Goal: Find specific page/section: Find specific page/section

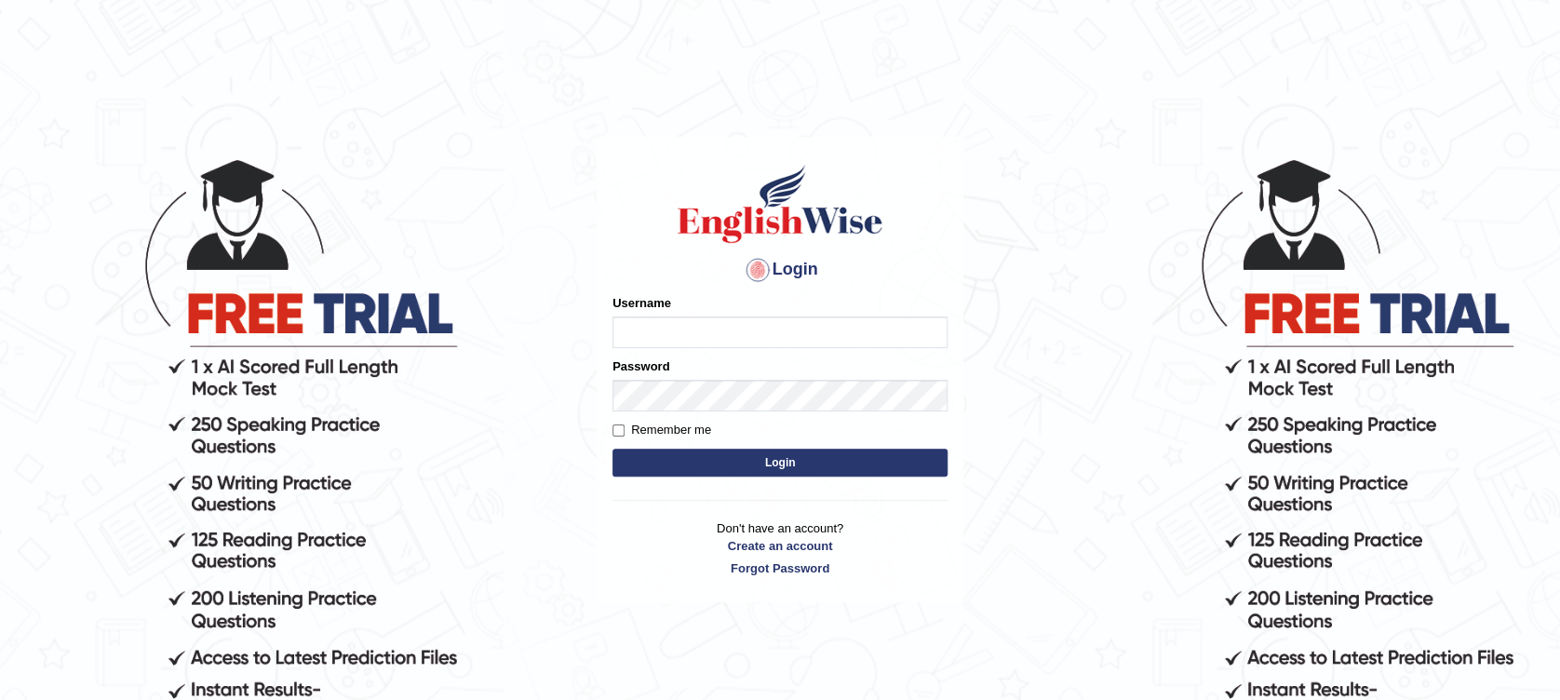
type input "Muhammadshahrukhamjad"
click at [783, 461] on button "Login" at bounding box center [779, 462] width 335 height 28
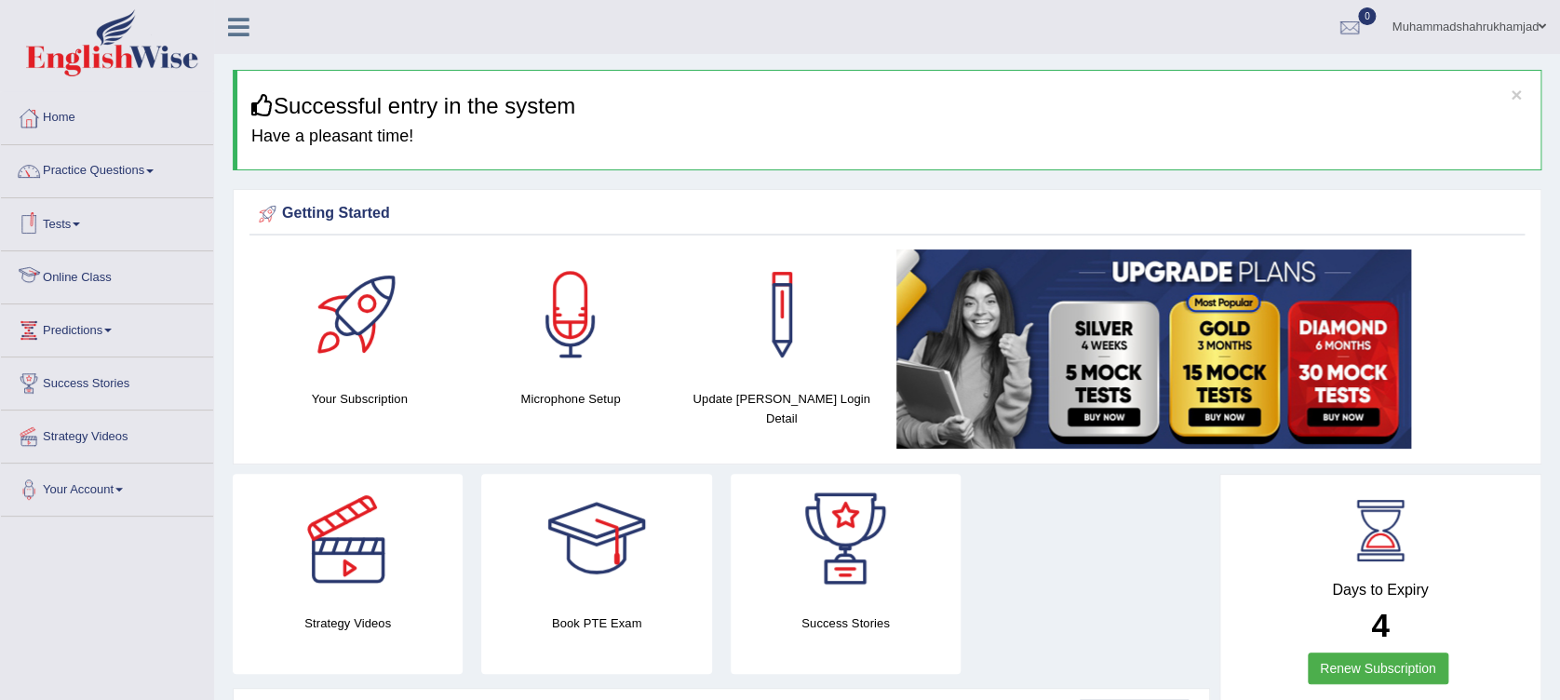
click at [82, 275] on link "Online Class" at bounding box center [107, 274] width 212 height 47
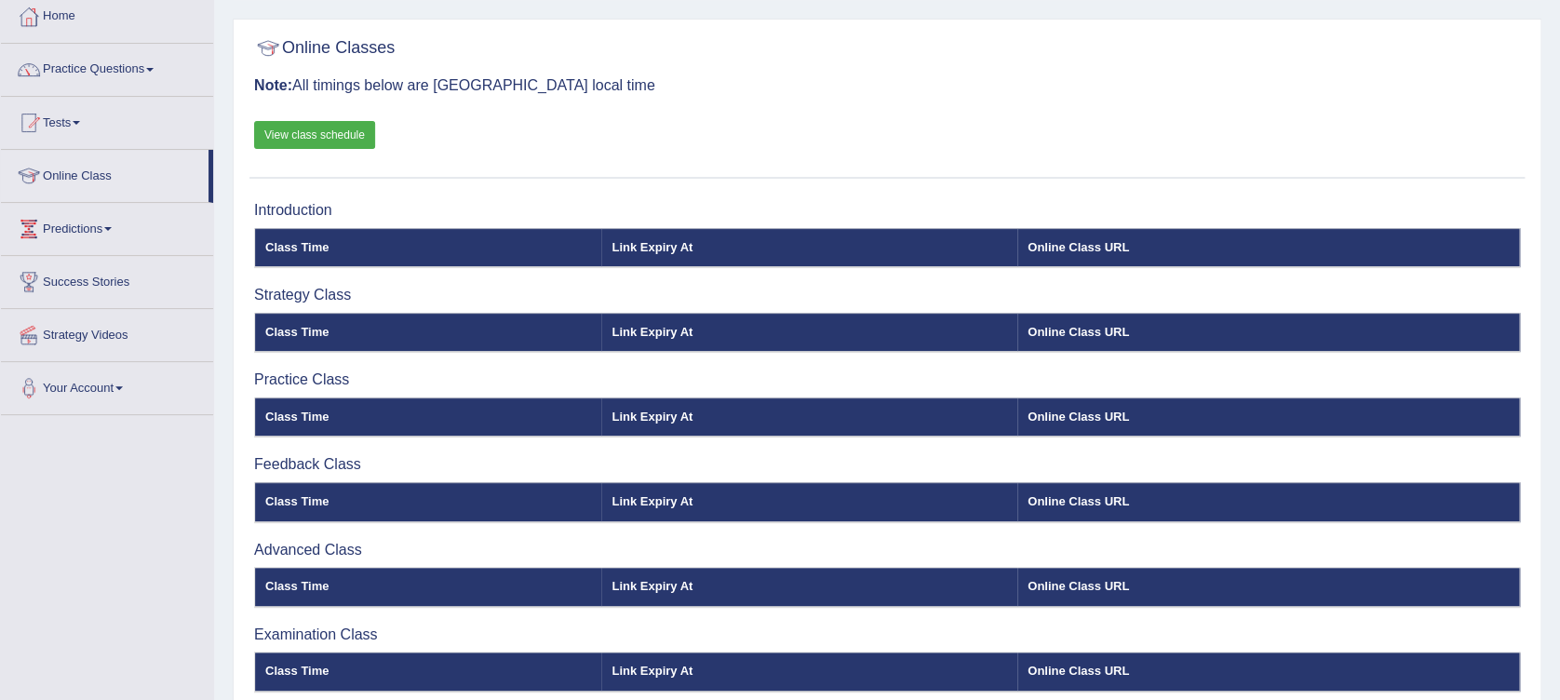
scroll to position [65, 0]
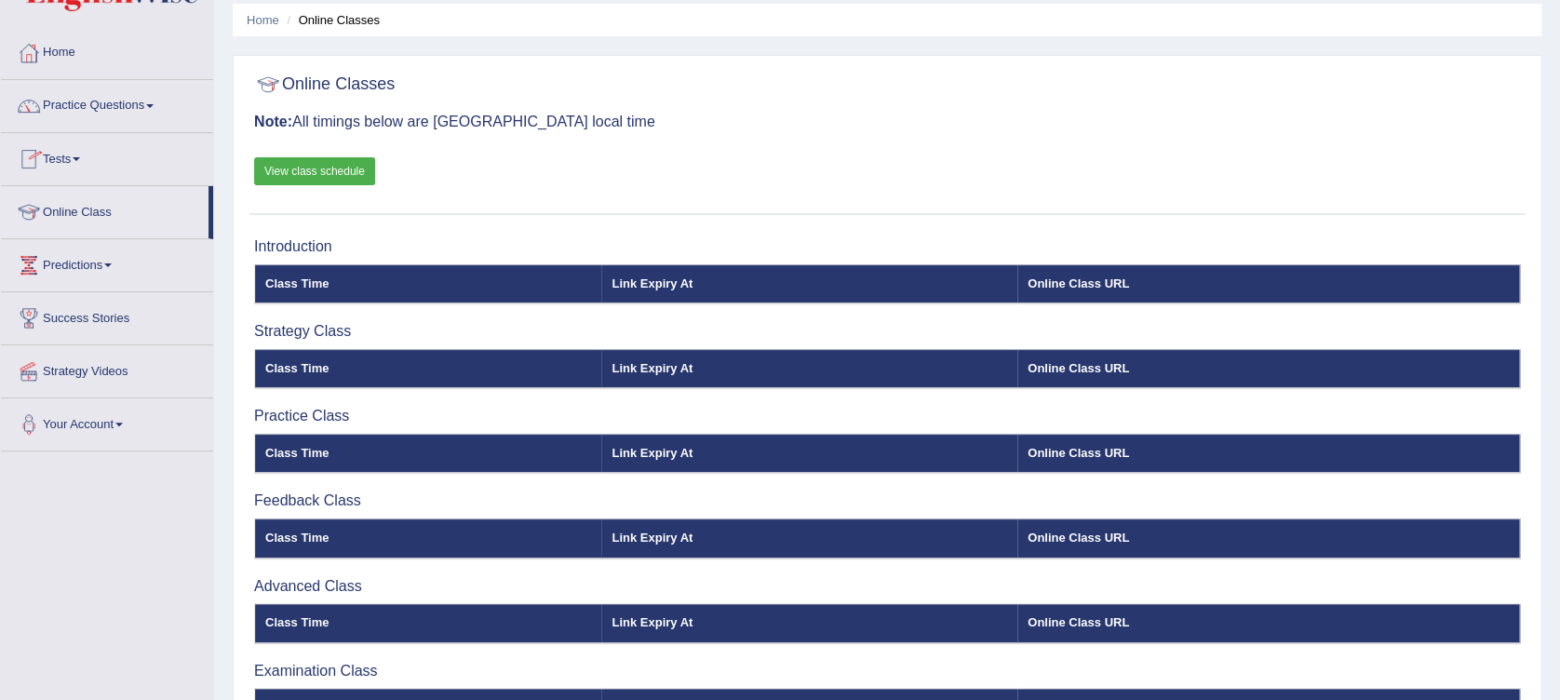
click at [314, 178] on link "View class schedule" at bounding box center [314, 171] width 121 height 28
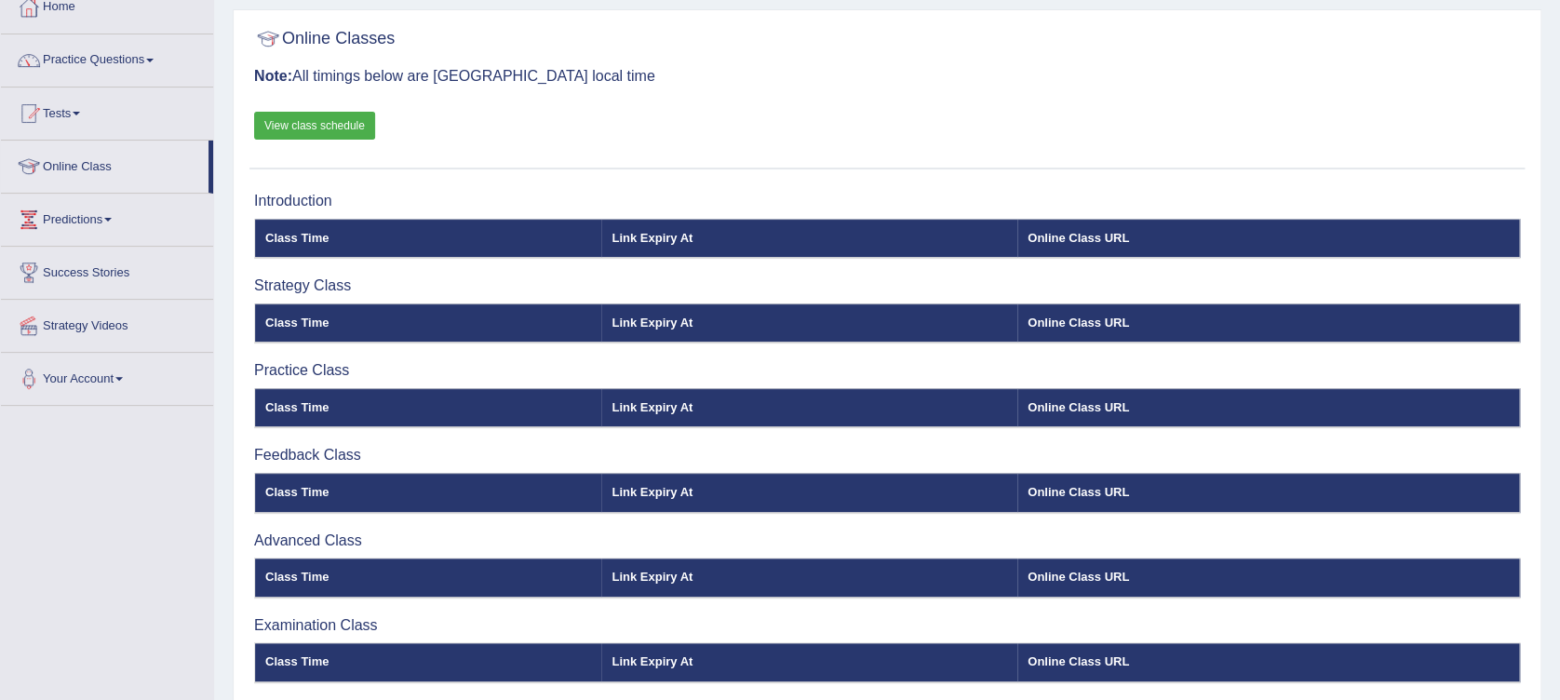
scroll to position [0, 0]
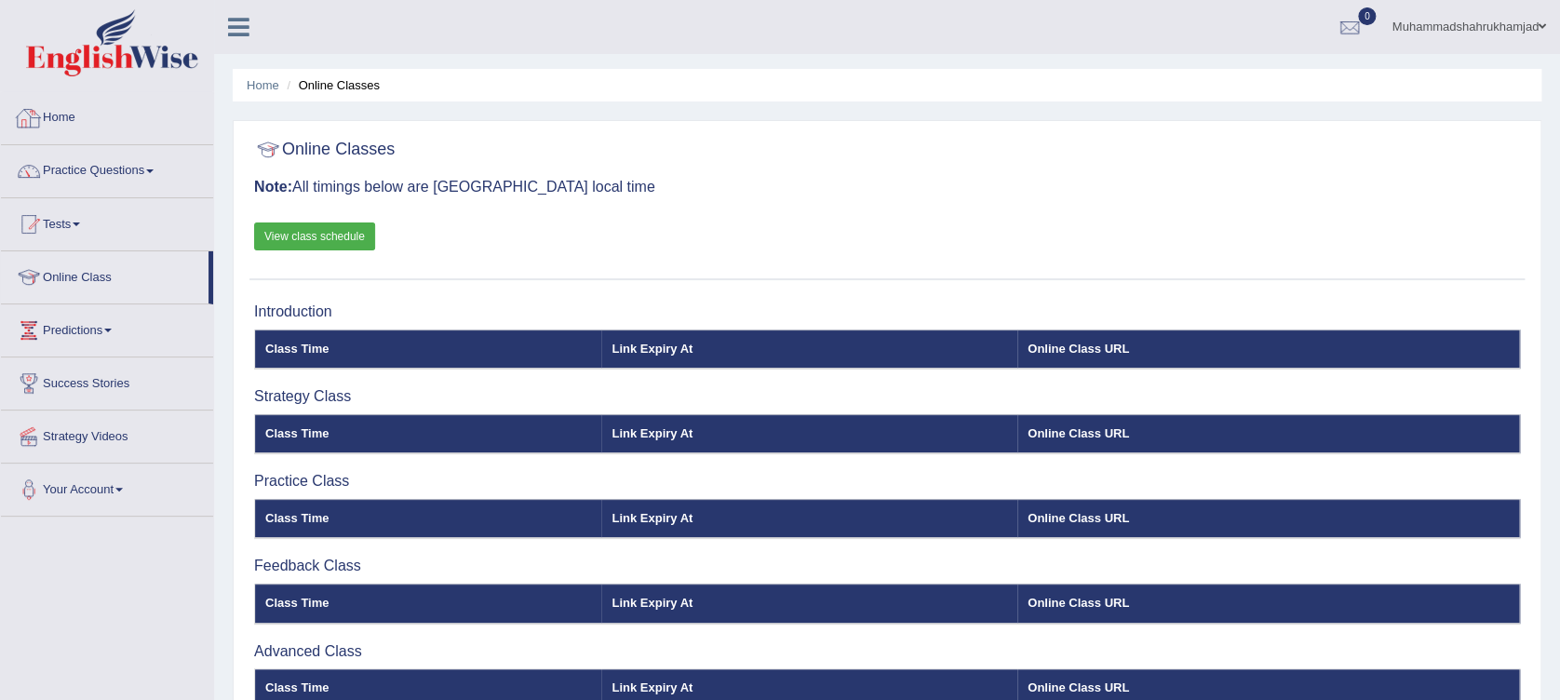
click at [52, 119] on link "Home" at bounding box center [107, 115] width 212 height 47
